Goal: Task Accomplishment & Management: Use online tool/utility

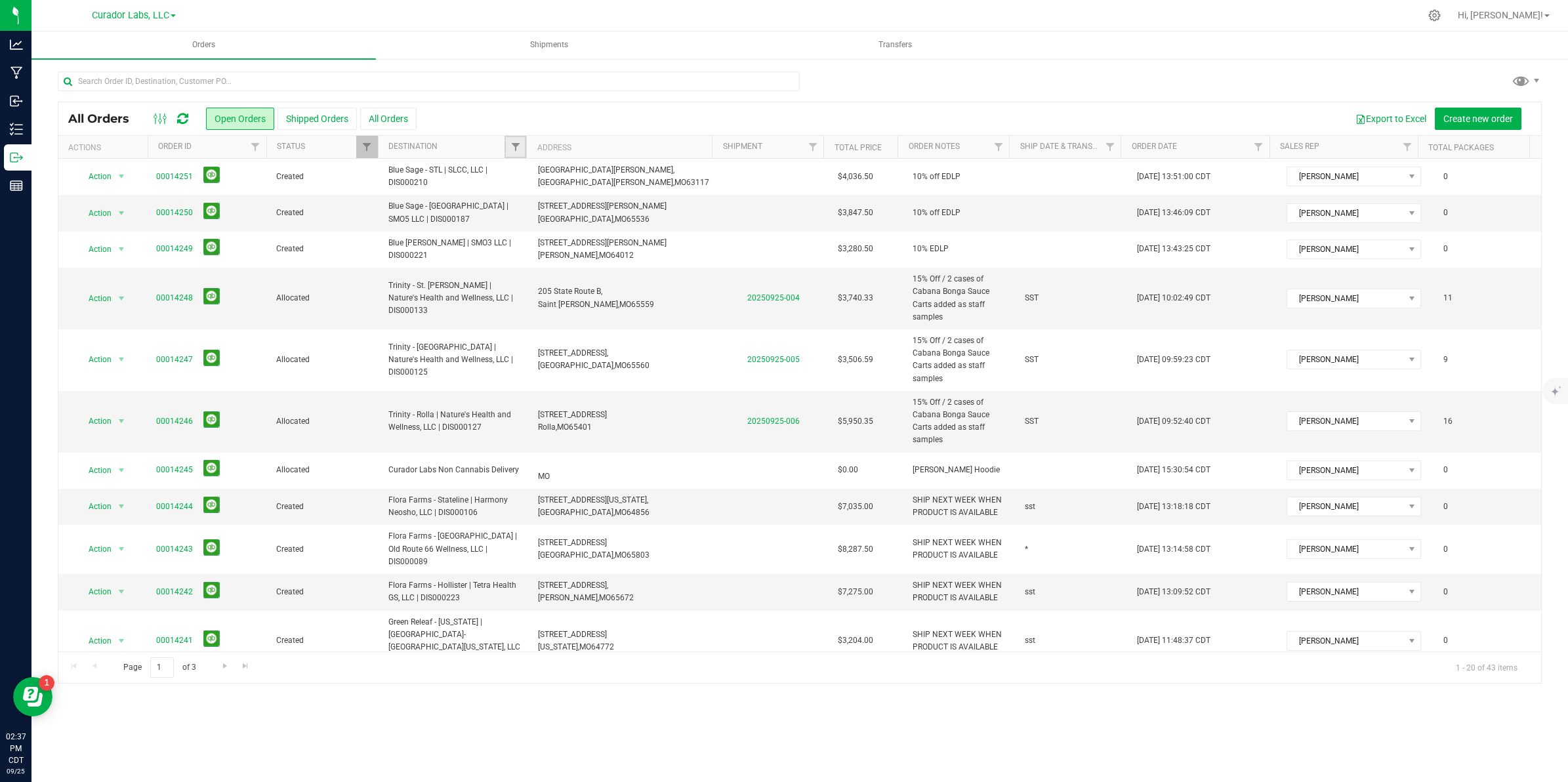
click at [521, 138] on link "Filter" at bounding box center [515, 147] width 22 height 22
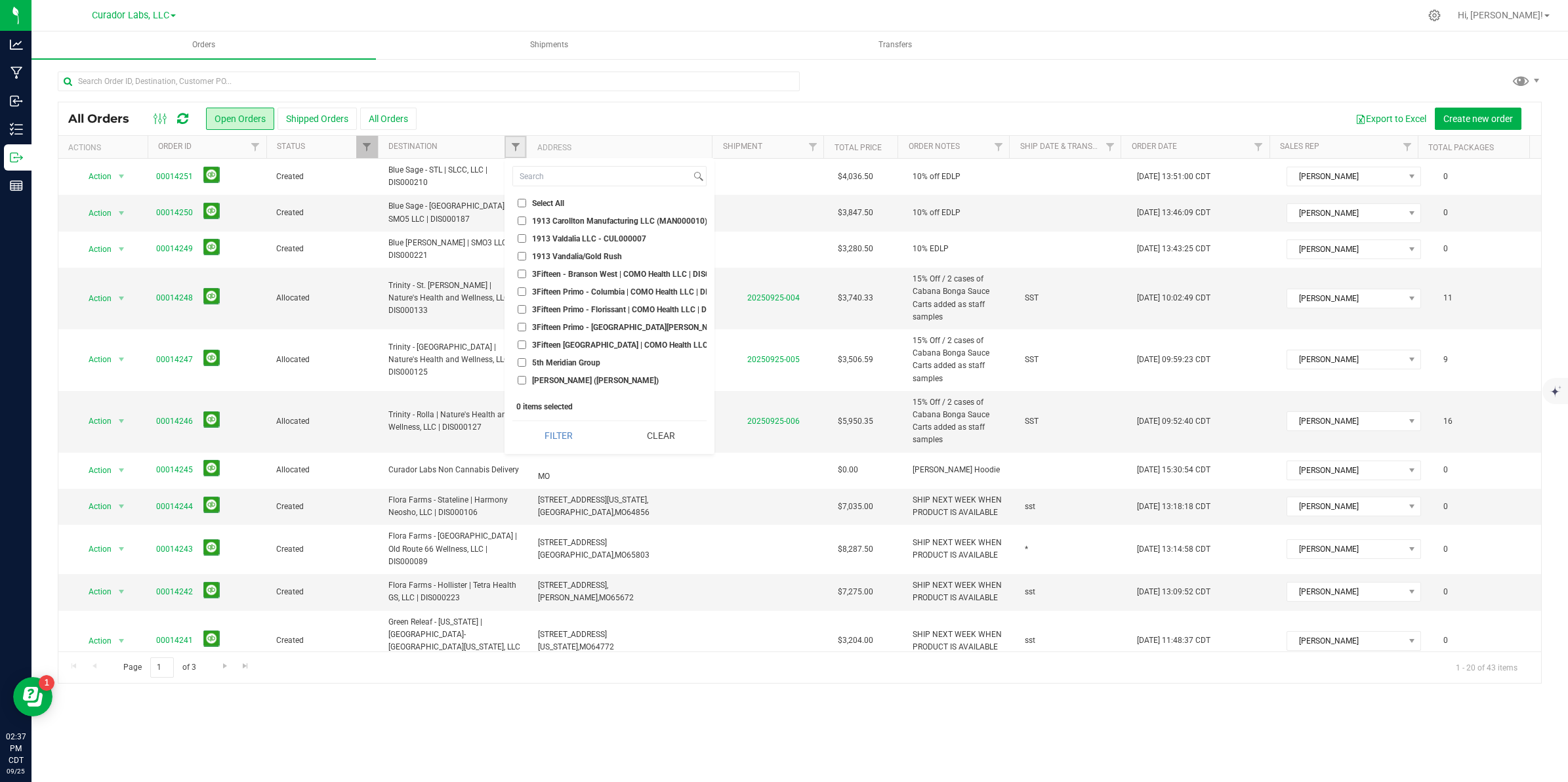
click at [516, 141] on link "Filter" at bounding box center [515, 147] width 22 height 22
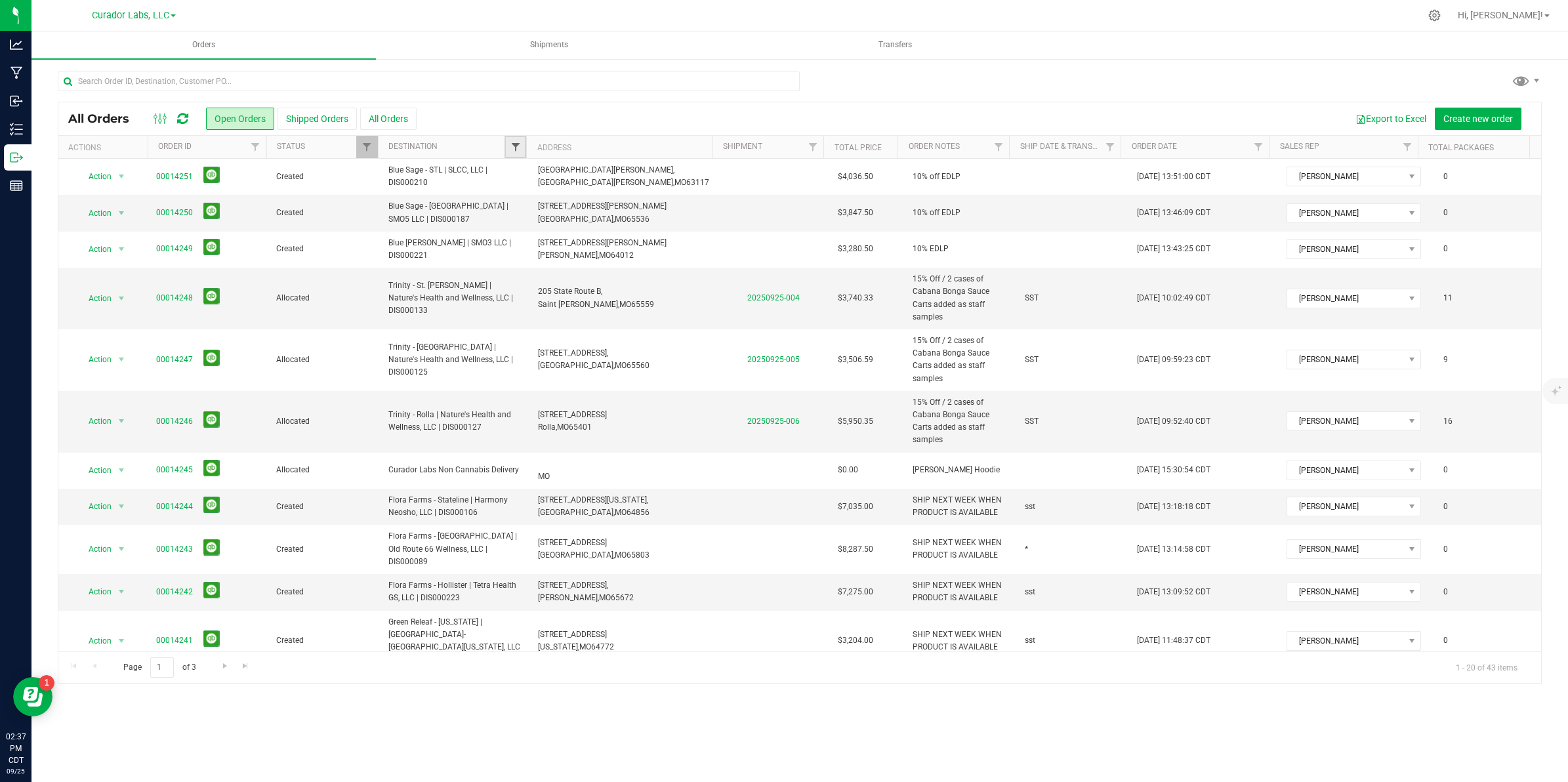
click at [516, 142] on span "Filter" at bounding box center [516, 147] width 11 height 11
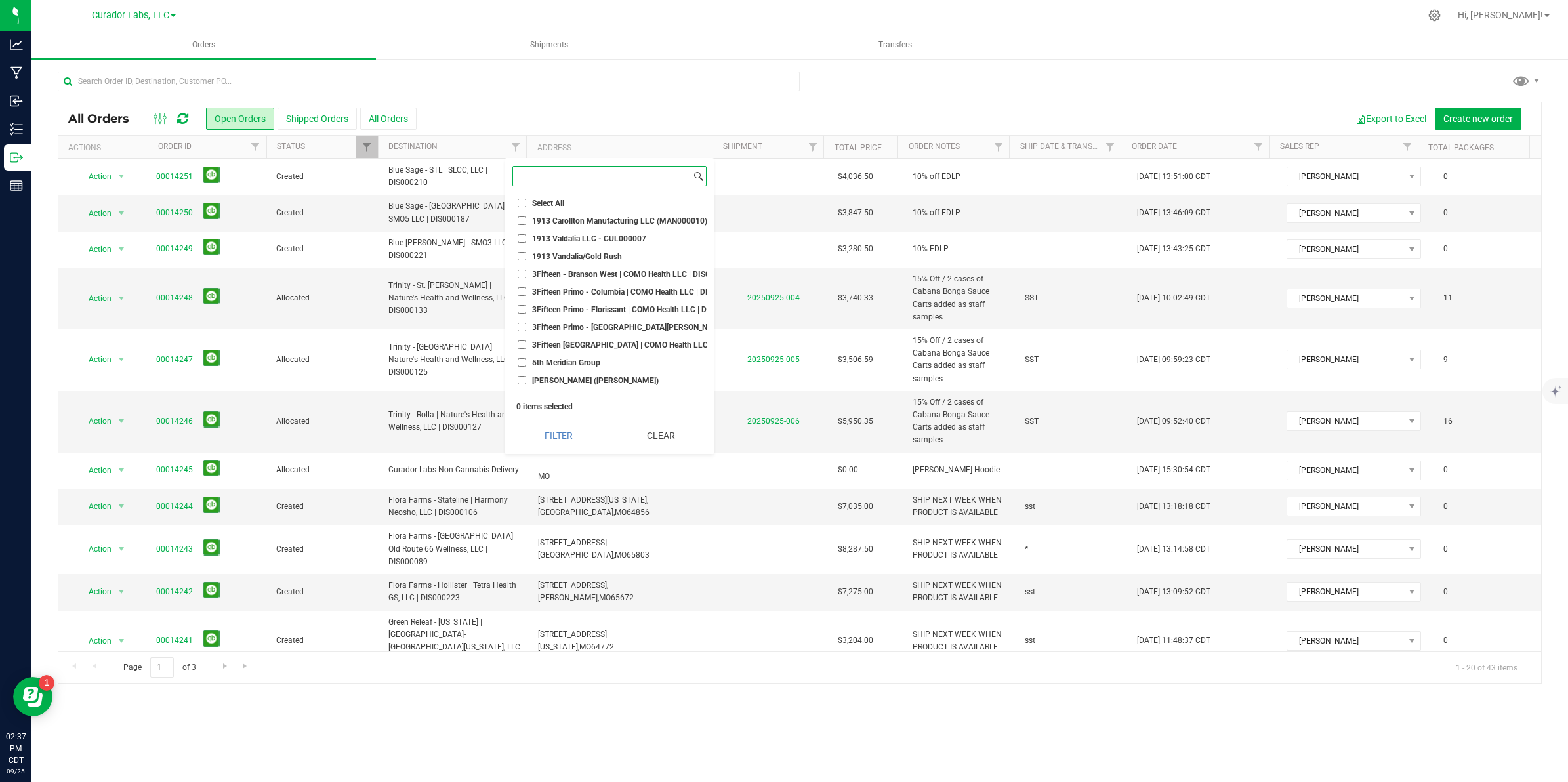
click at [557, 180] on input at bounding box center [602, 176] width 178 height 19
type input "t"
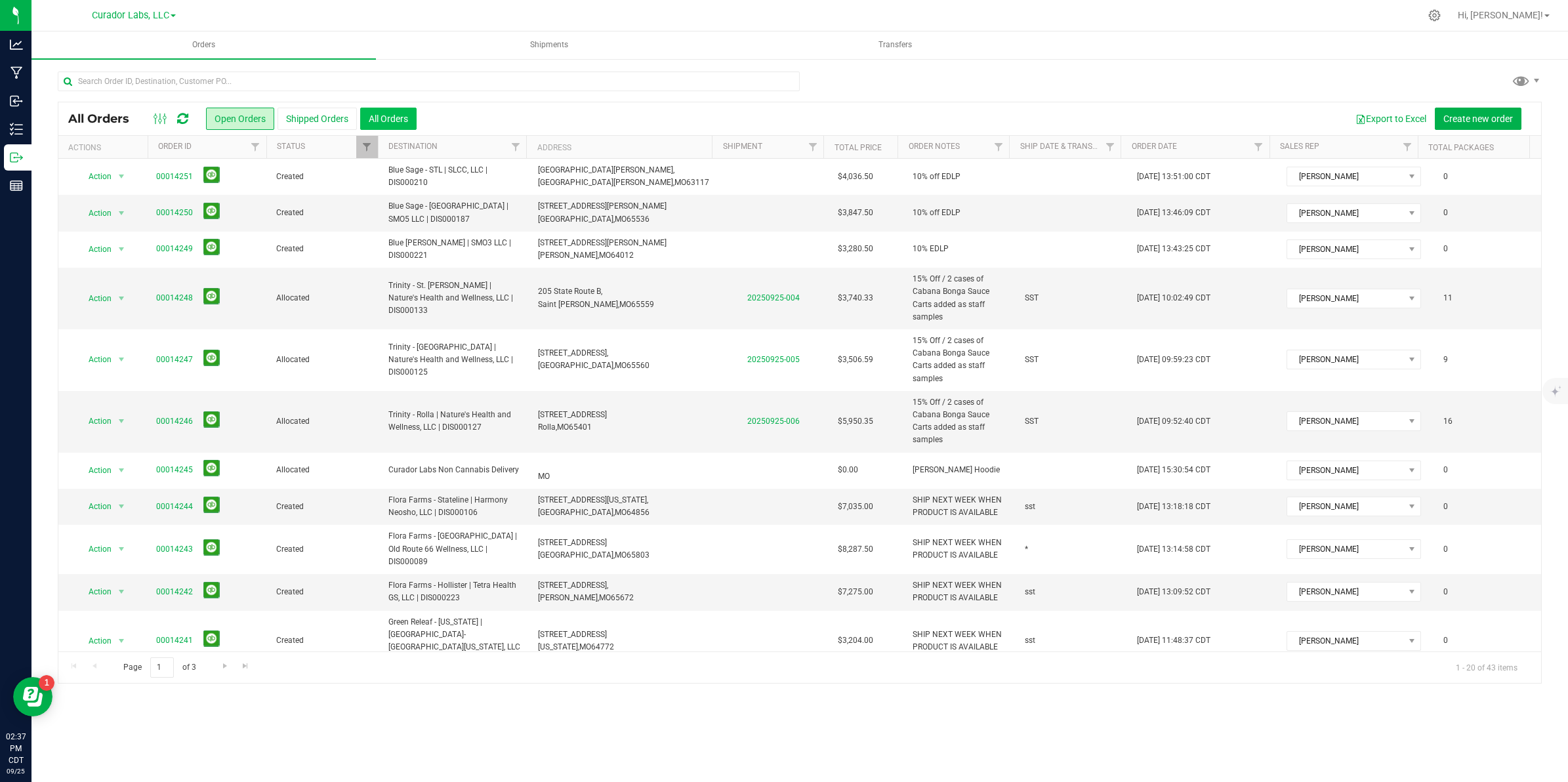
click at [408, 123] on button "All Orders" at bounding box center [388, 118] width 56 height 22
click at [515, 146] on span "Filter" at bounding box center [516, 147] width 11 height 11
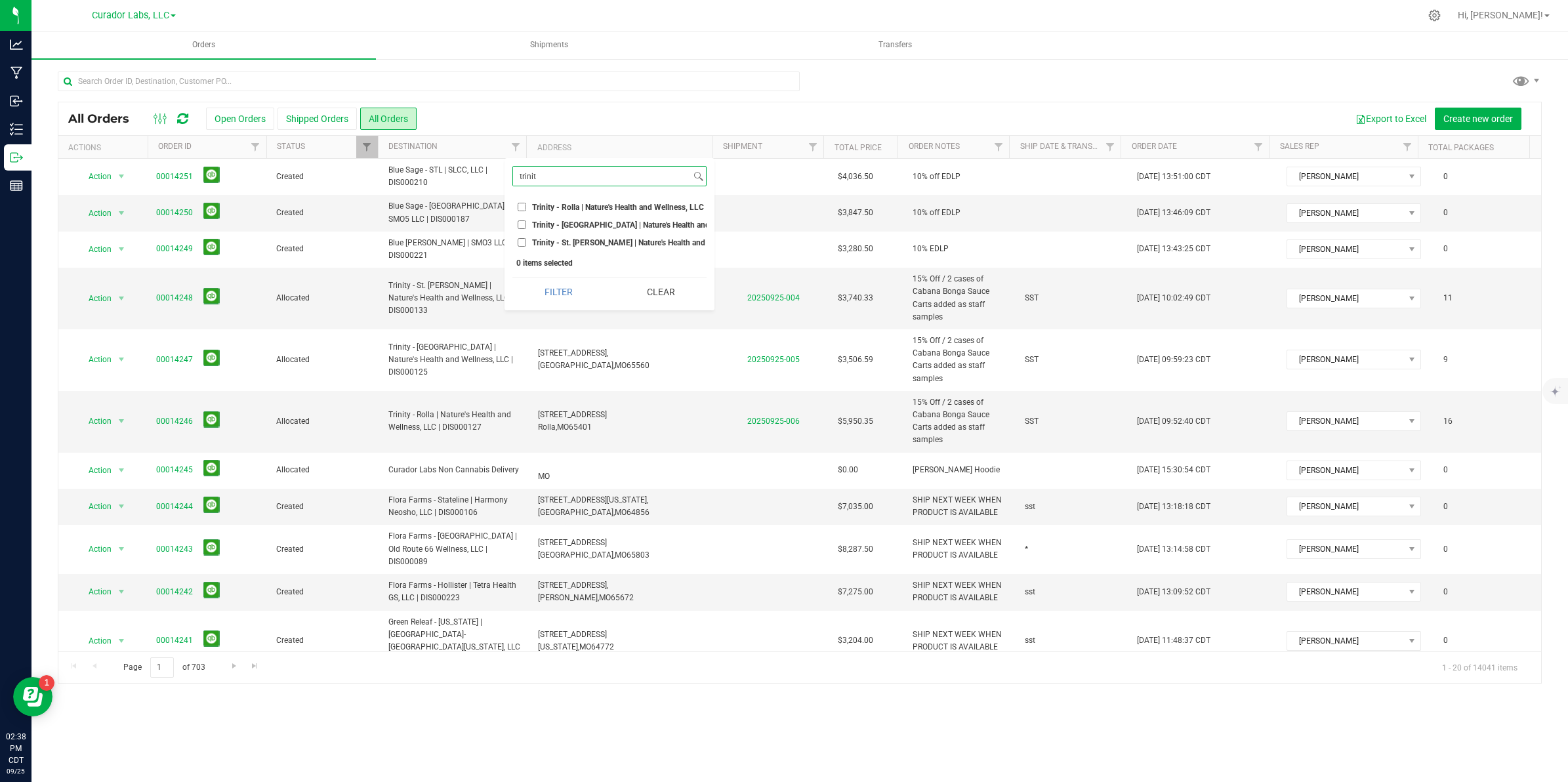
type input "trinit"
click at [528, 205] on label "Trinity - Rolla | Nature's Health and Wellness, LLC | DIS000127" at bounding box center [609, 206] width 184 height 8
click at [526, 205] on input "Trinity - Rolla | Nature's Health and Wellness, LLC | DIS000127" at bounding box center [521, 206] width 8 height 8
checkbox input "true"
click at [525, 224] on input "Trinity - [GEOGRAPHIC_DATA] | Nature's Health and Wellness, LLC | DIS000125" at bounding box center [521, 224] width 8 height 8
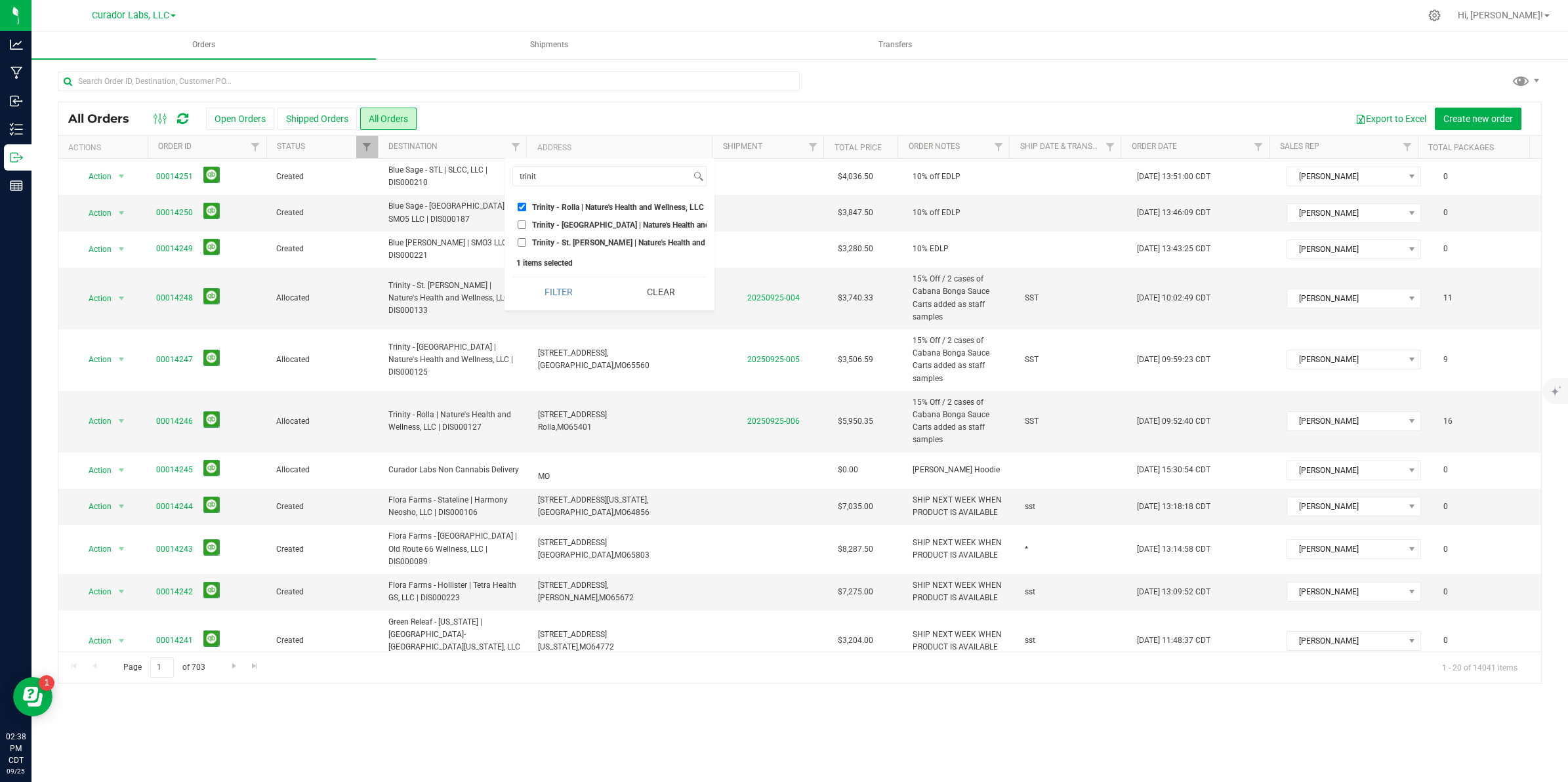
checkbox input "true"
click at [522, 243] on input "Trinity - St. [PERSON_NAME] | Nature's Health and Wellness, LLC | DIS000133" at bounding box center [521, 242] width 8 height 8
checkbox input "true"
click at [577, 303] on button "Filter" at bounding box center [558, 292] width 92 height 29
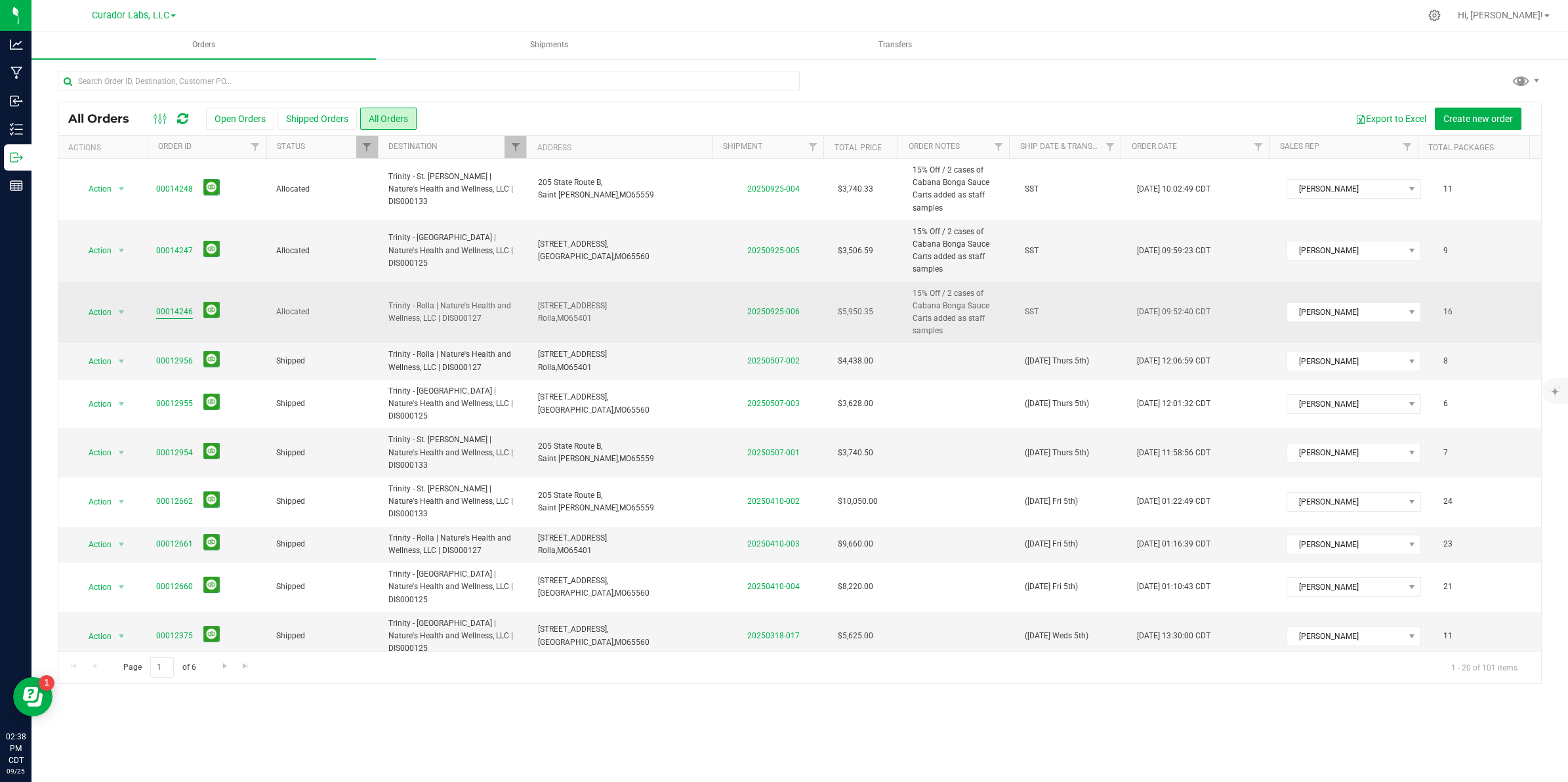
click at [178, 305] on link "00014246" at bounding box center [174, 312] width 37 height 12
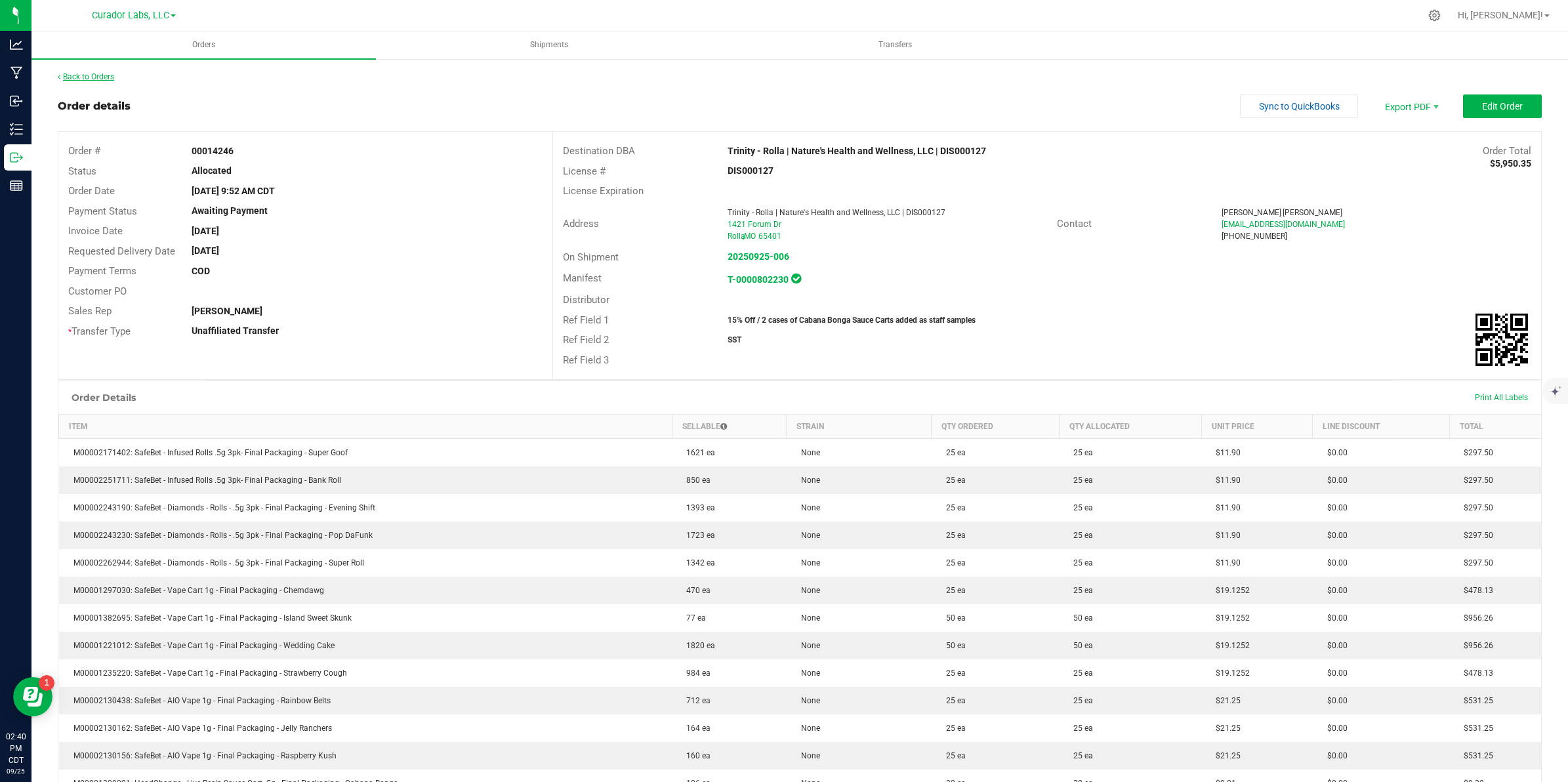
click at [87, 79] on link "Back to Orders" at bounding box center [85, 77] width 56 height 9
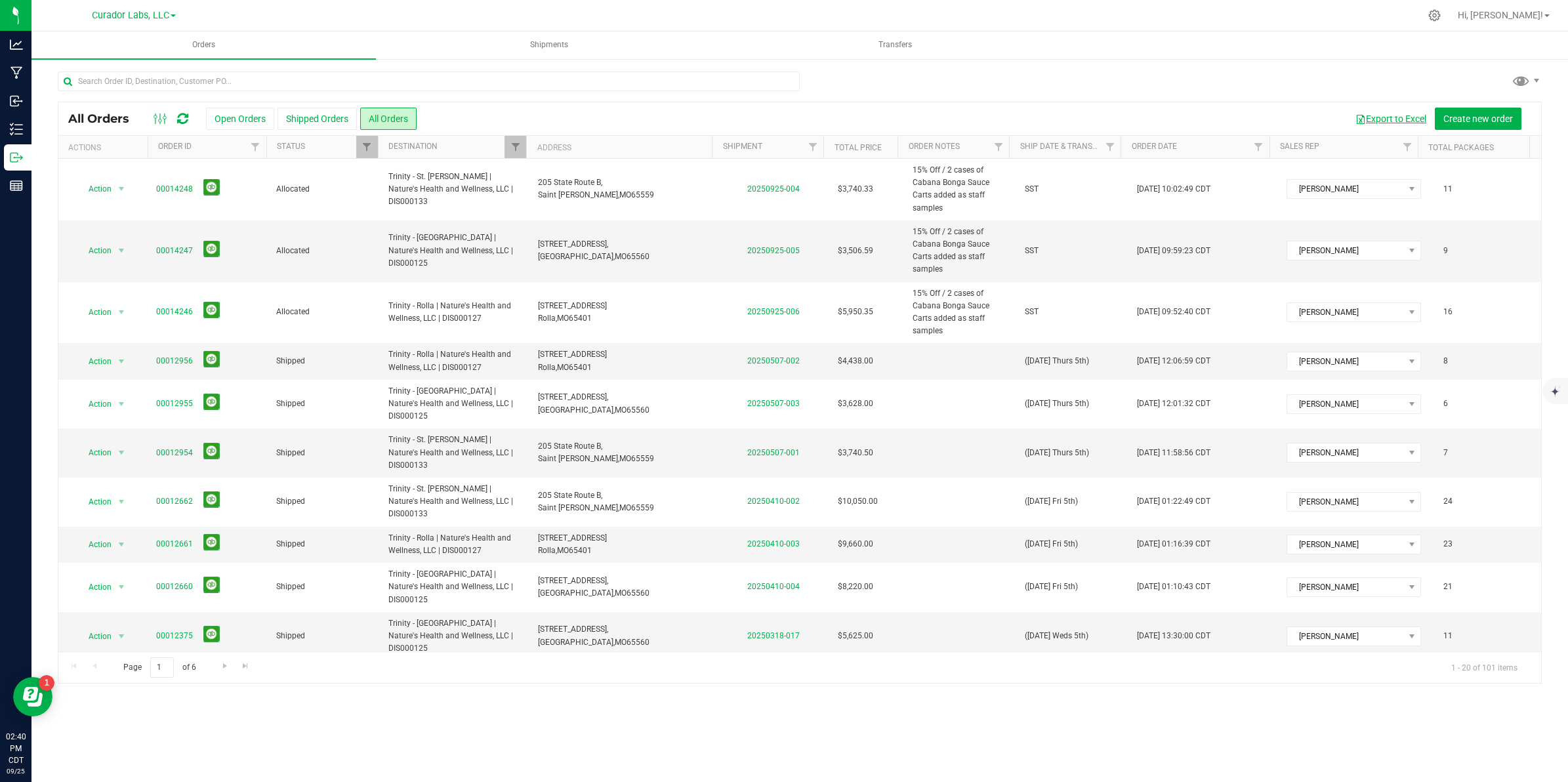
click at [1384, 118] on button "Export to Excel" at bounding box center [1391, 118] width 88 height 22
